Goal: Information Seeking & Learning: Check status

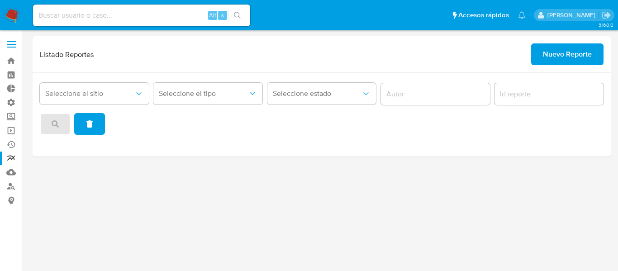
click at [14, 13] on img at bounding box center [12, 15] width 15 height 15
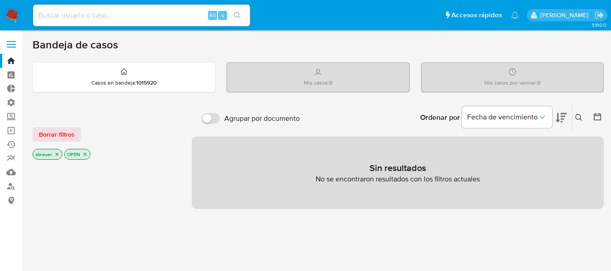
click at [85, 14] on input at bounding box center [141, 15] width 217 height 12
paste input "212045881"
type input "212045881"
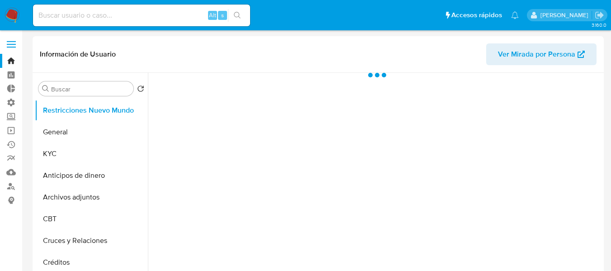
select select "10"
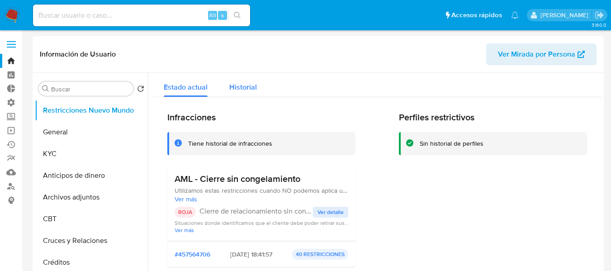
click at [242, 85] on span "Historial" at bounding box center [243, 87] width 28 height 10
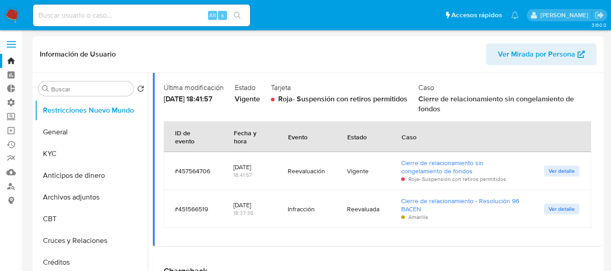
scroll to position [90, 0]
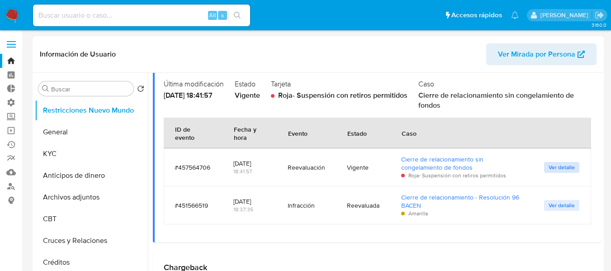
click at [551, 167] on span "Ver detalle" at bounding box center [562, 167] width 26 height 9
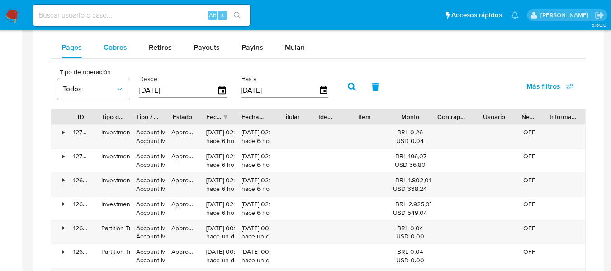
scroll to position [588, 0]
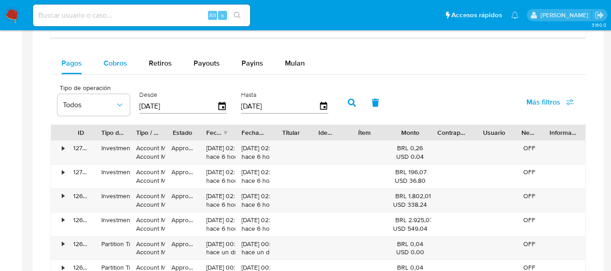
click at [99, 64] on button "Cobros" at bounding box center [115, 63] width 45 height 22
select select "10"
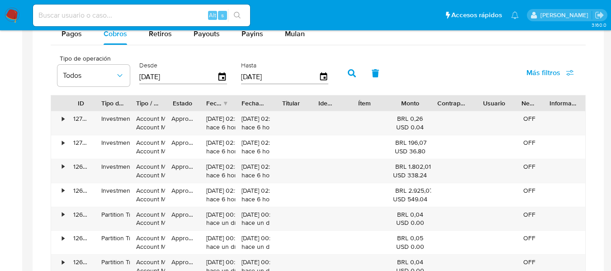
scroll to position [633, 0]
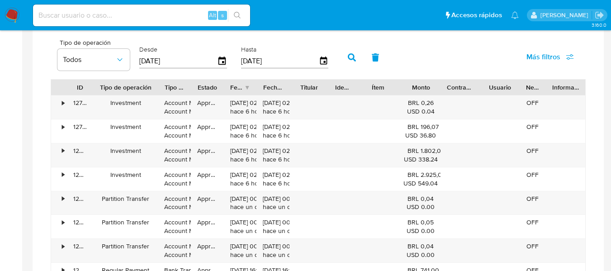
drag, startPoint x: 133, startPoint y: 90, endPoint x: 163, endPoint y: 90, distance: 29.8
click at [163, 90] on div at bounding box center [158, 87] width 16 height 15
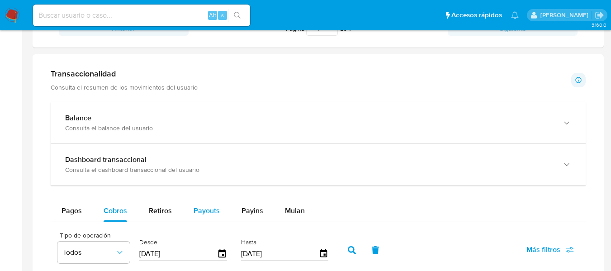
scroll to position [407, 0]
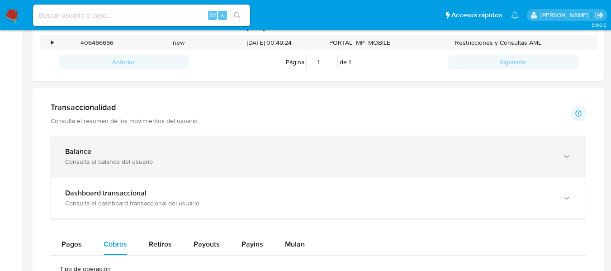
click at [200, 165] on div "Consulta el balance del usuario" at bounding box center [309, 161] width 488 height 8
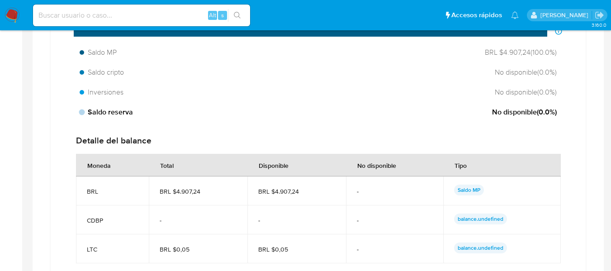
scroll to position [633, 0]
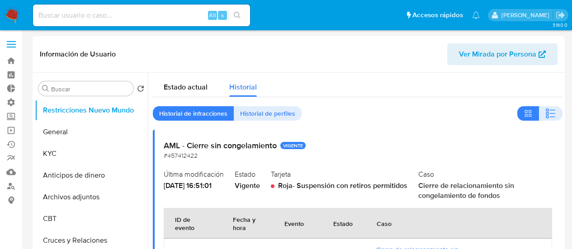
select select "10"
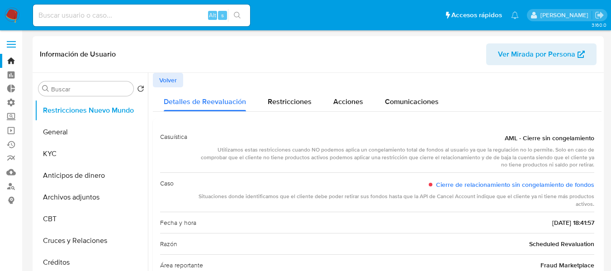
select select "10"
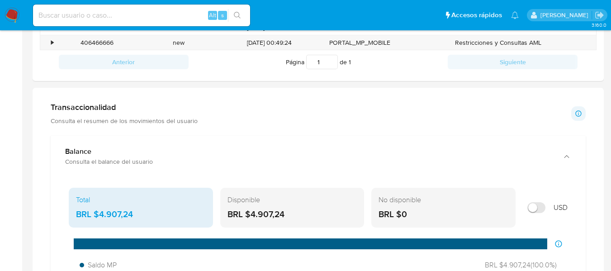
scroll to position [75, 0]
click at [538, 212] on input "Mostrar en USD" at bounding box center [536, 207] width 18 height 11
checkbox input "false"
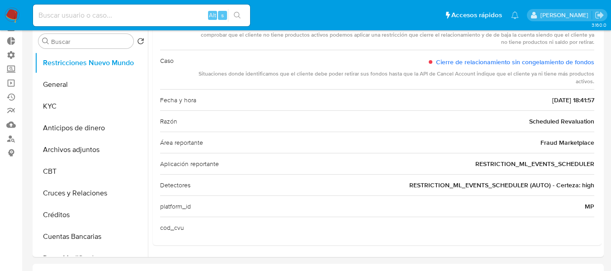
scroll to position [0, 0]
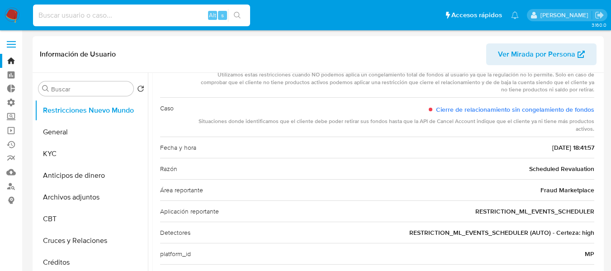
click at [118, 19] on input at bounding box center [141, 15] width 217 height 12
paste input "25820044"
type input "25820044"
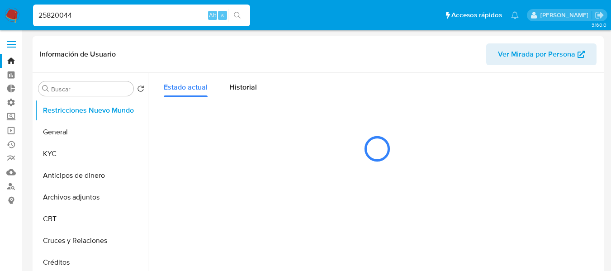
select select "10"
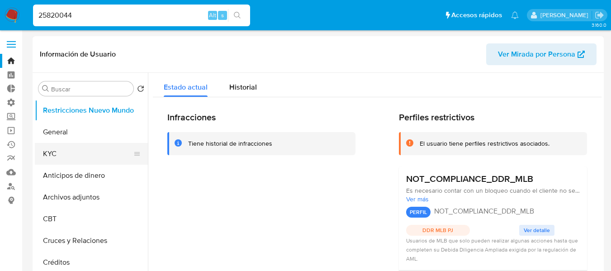
click at [55, 156] on button "KYC" at bounding box center [88, 154] width 106 height 22
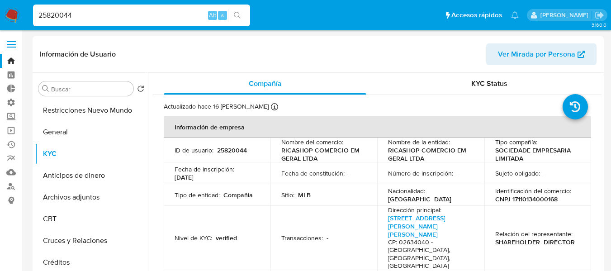
click at [482, 87] on span "KYC Status" at bounding box center [489, 83] width 36 height 10
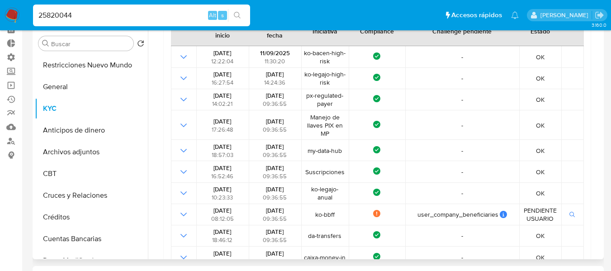
scroll to position [119, 0]
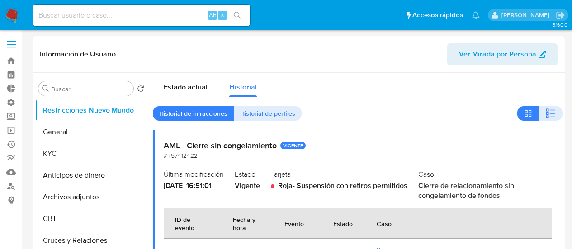
select select "10"
